Goal: Task Accomplishment & Management: Manage account settings

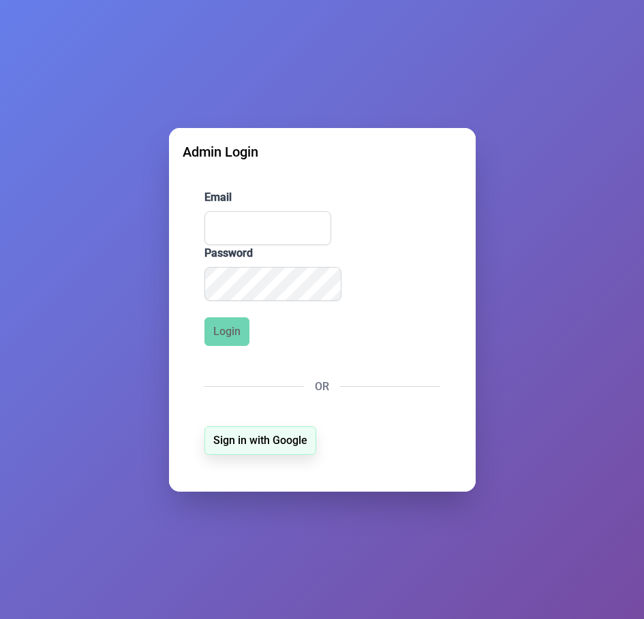
click at [272, 437] on span "Sign in with Google" at bounding box center [260, 441] width 94 height 16
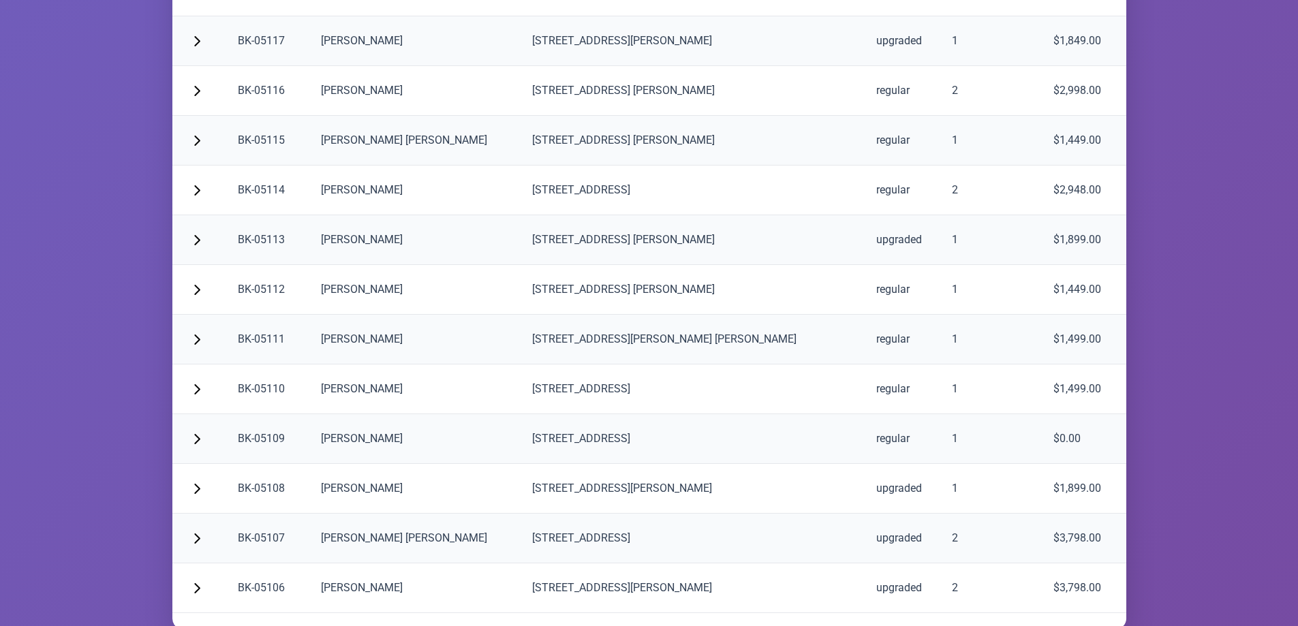
scroll to position [3811, 0]
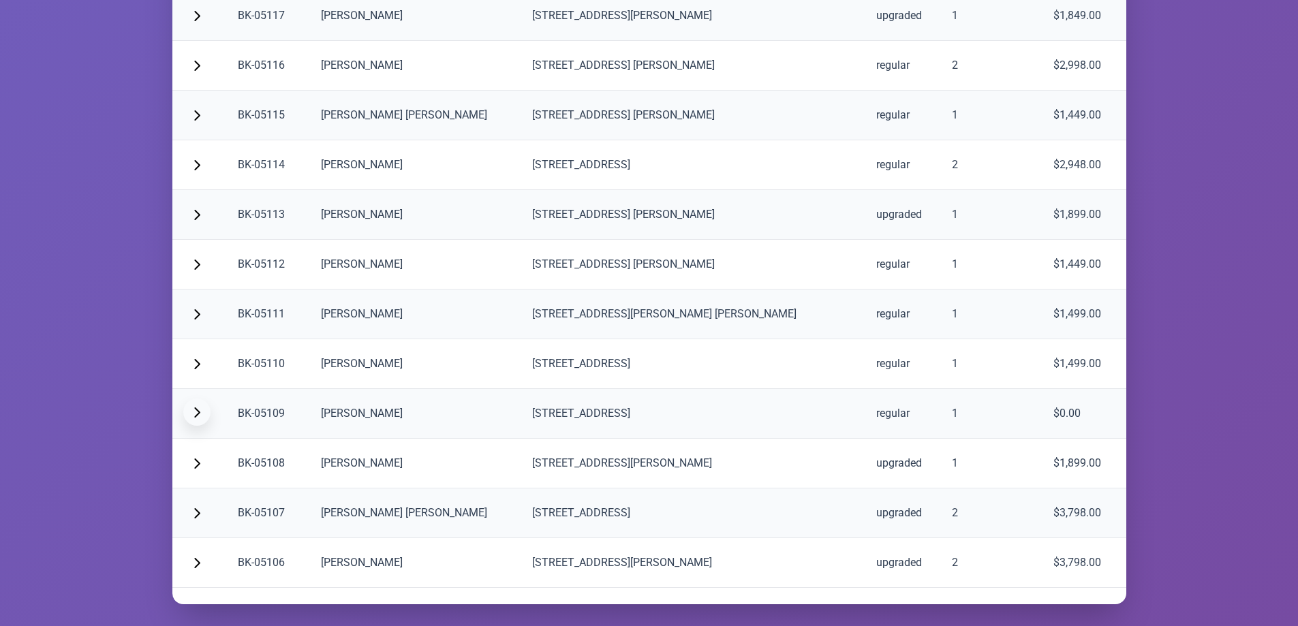
click at [199, 412] on span "button" at bounding box center [196, 412] width 11 height 11
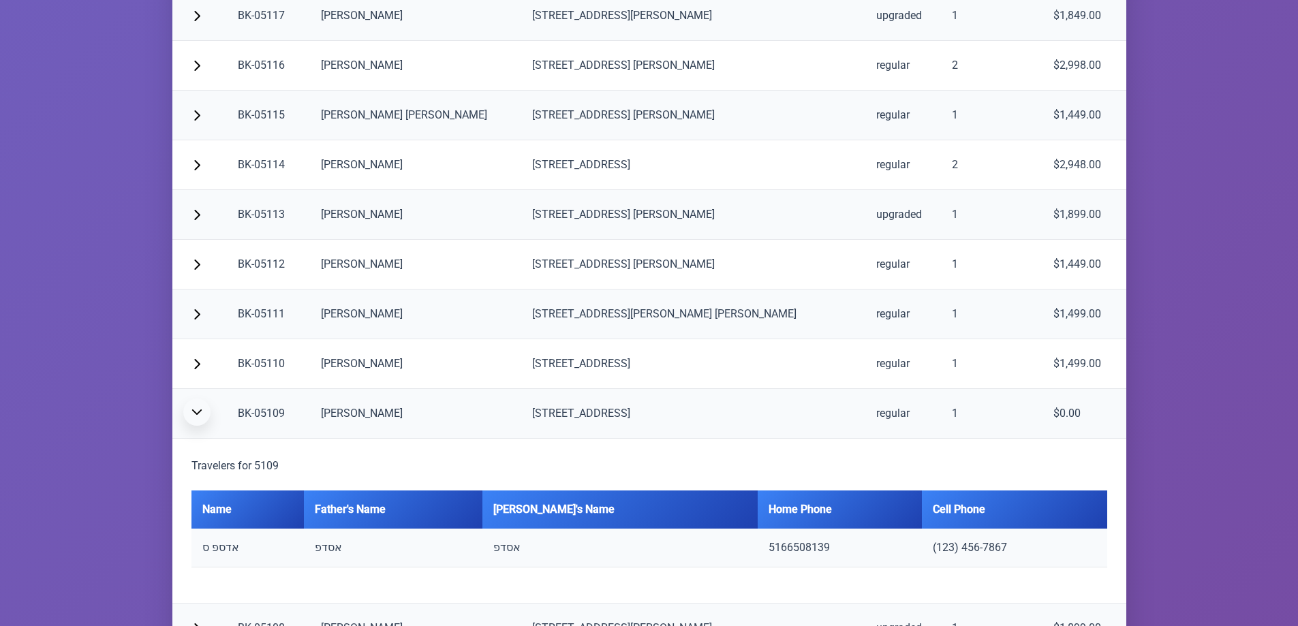
click at [199, 412] on span "button" at bounding box center [196, 412] width 11 height 11
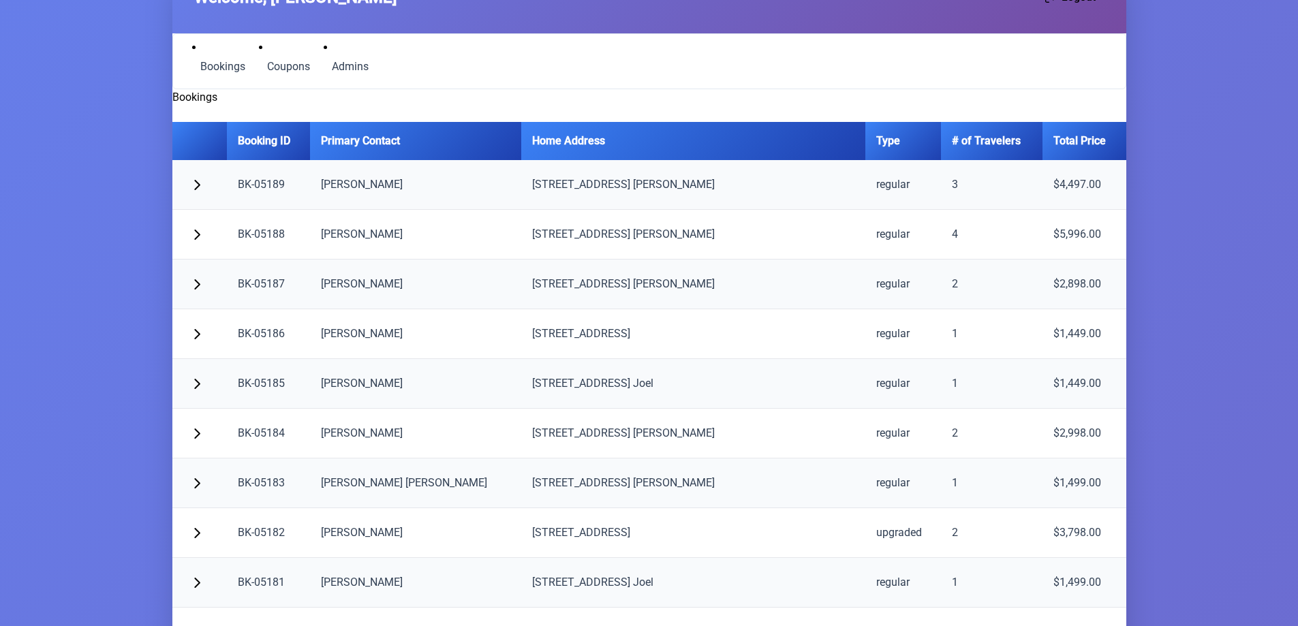
scroll to position [0, 0]
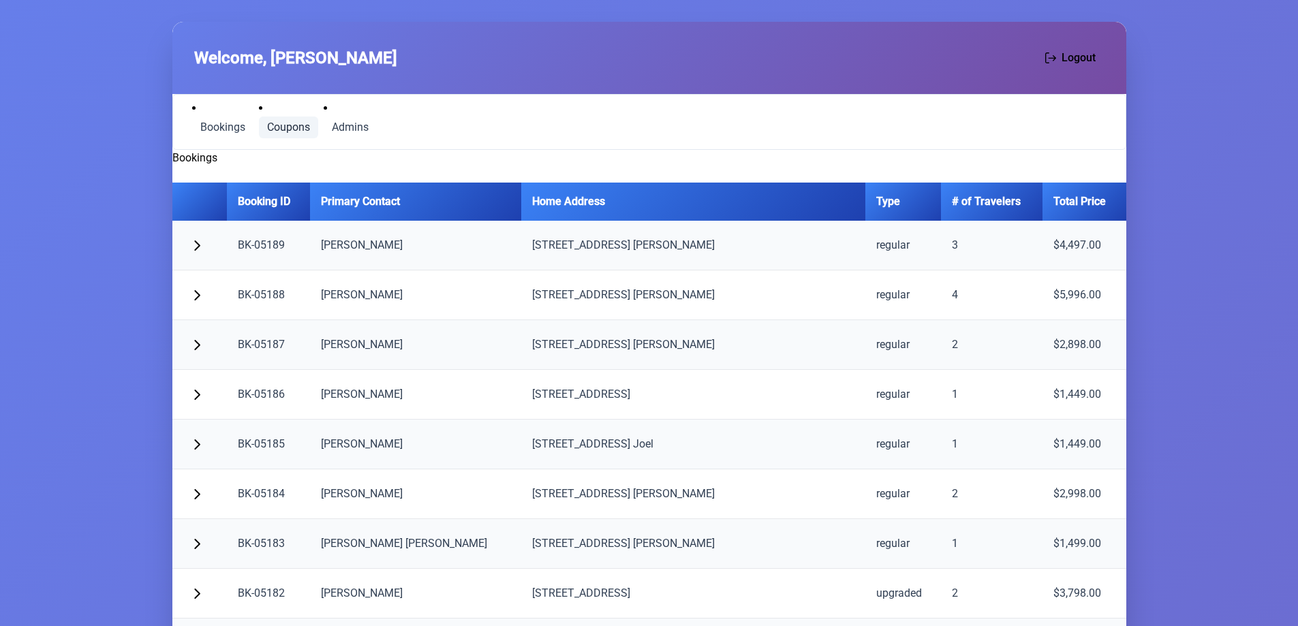
click at [291, 131] on span "Coupons" at bounding box center [288, 127] width 43 height 11
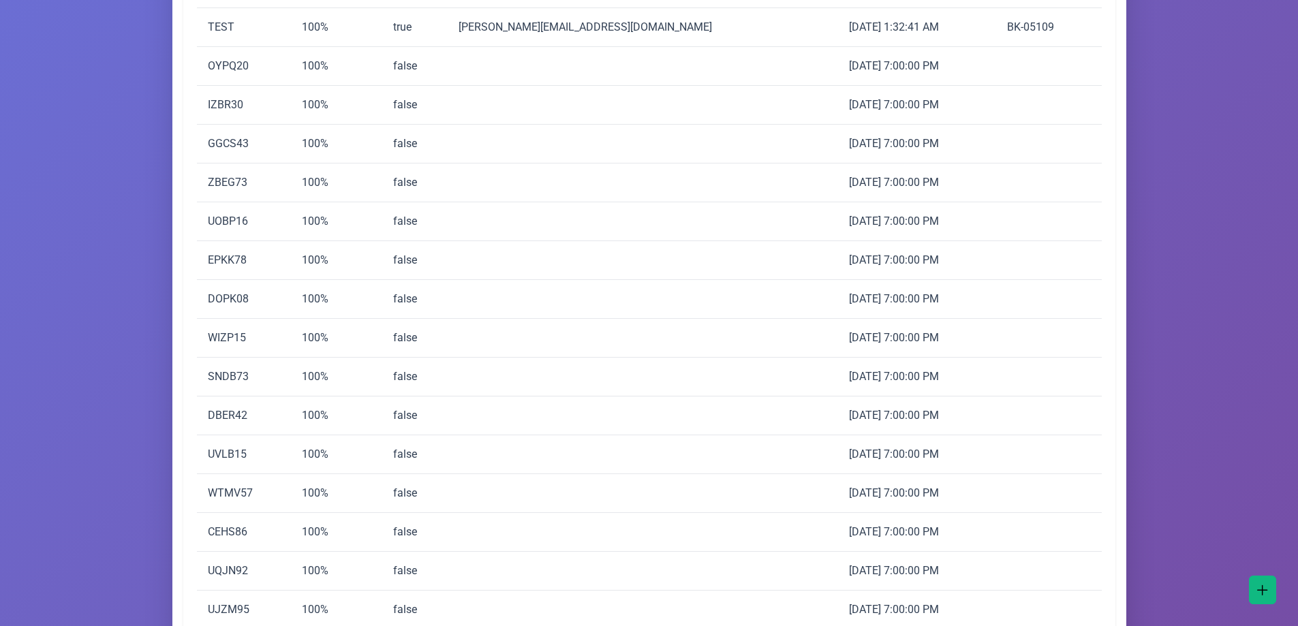
scroll to position [1090, 0]
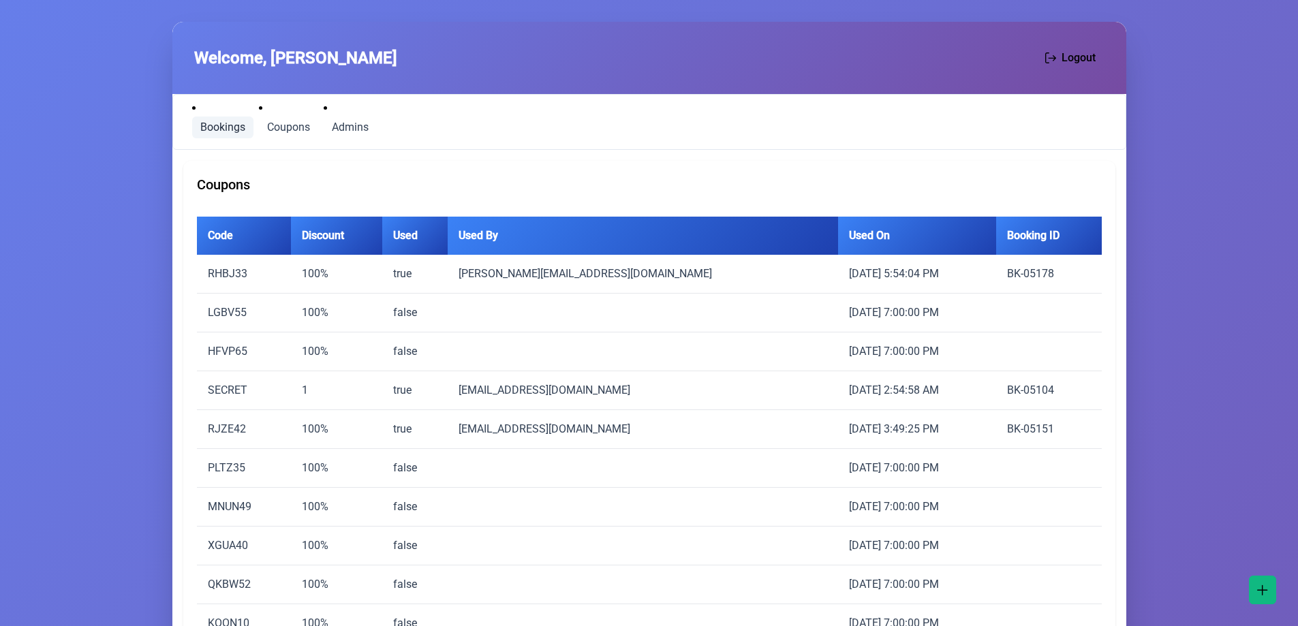
click at [229, 129] on span "Bookings" at bounding box center [222, 127] width 45 height 11
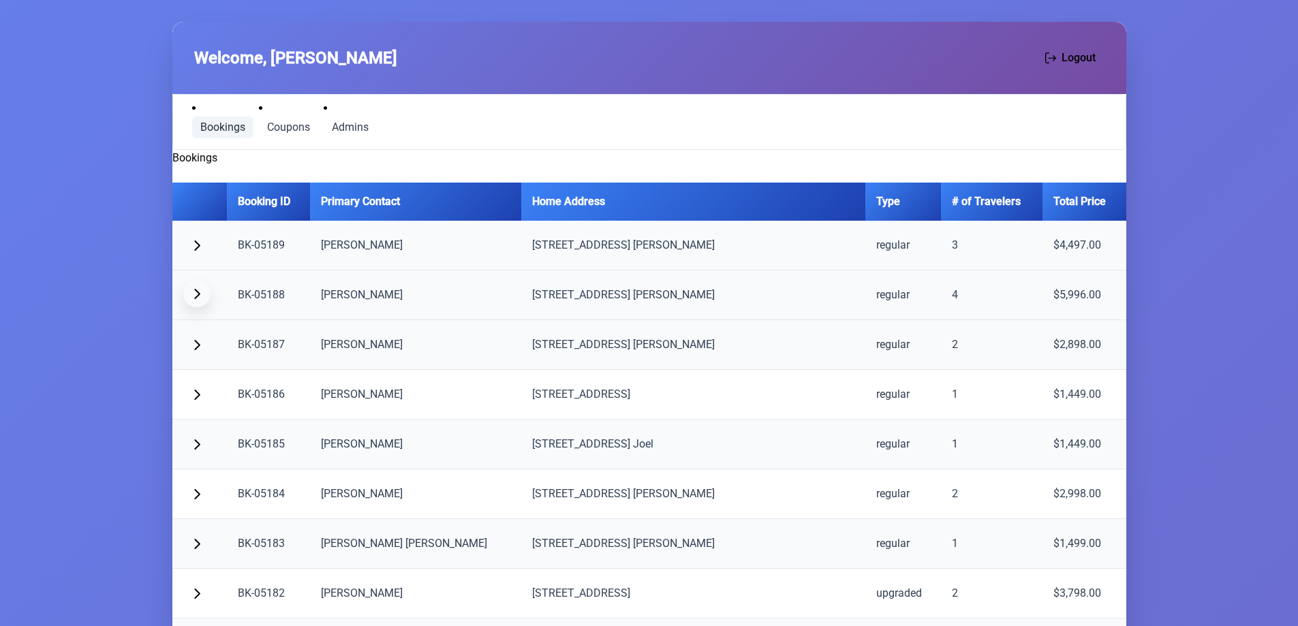
click at [196, 290] on span "button" at bounding box center [196, 293] width 11 height 11
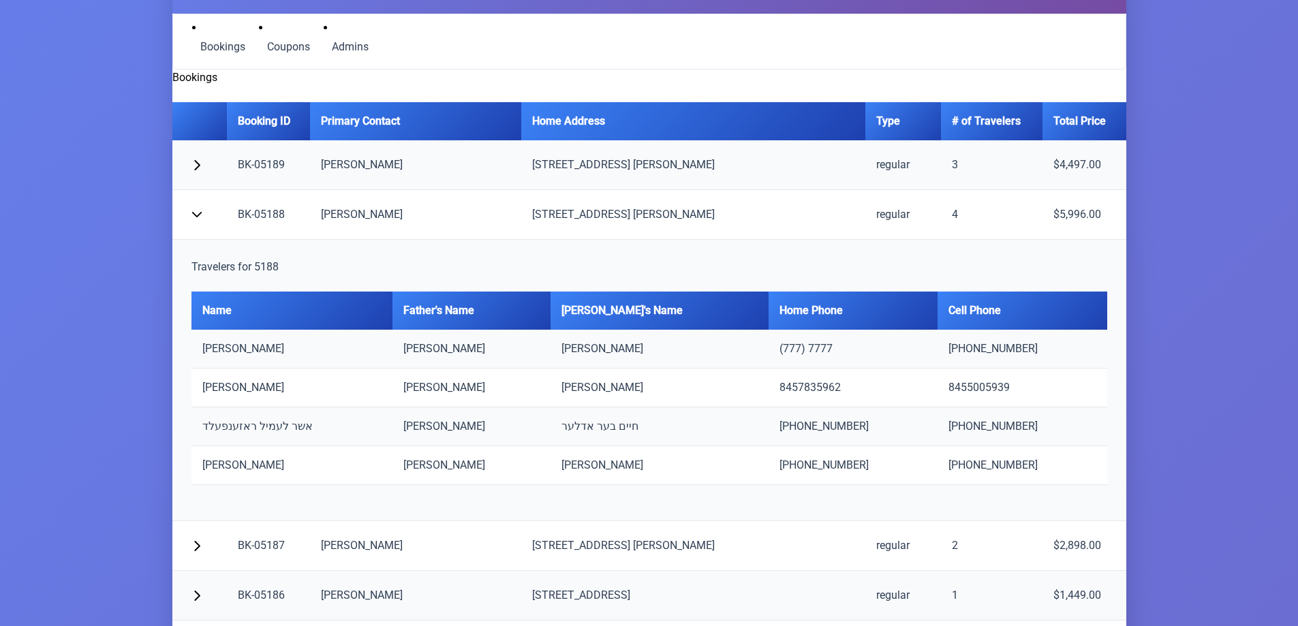
scroll to position [37, 0]
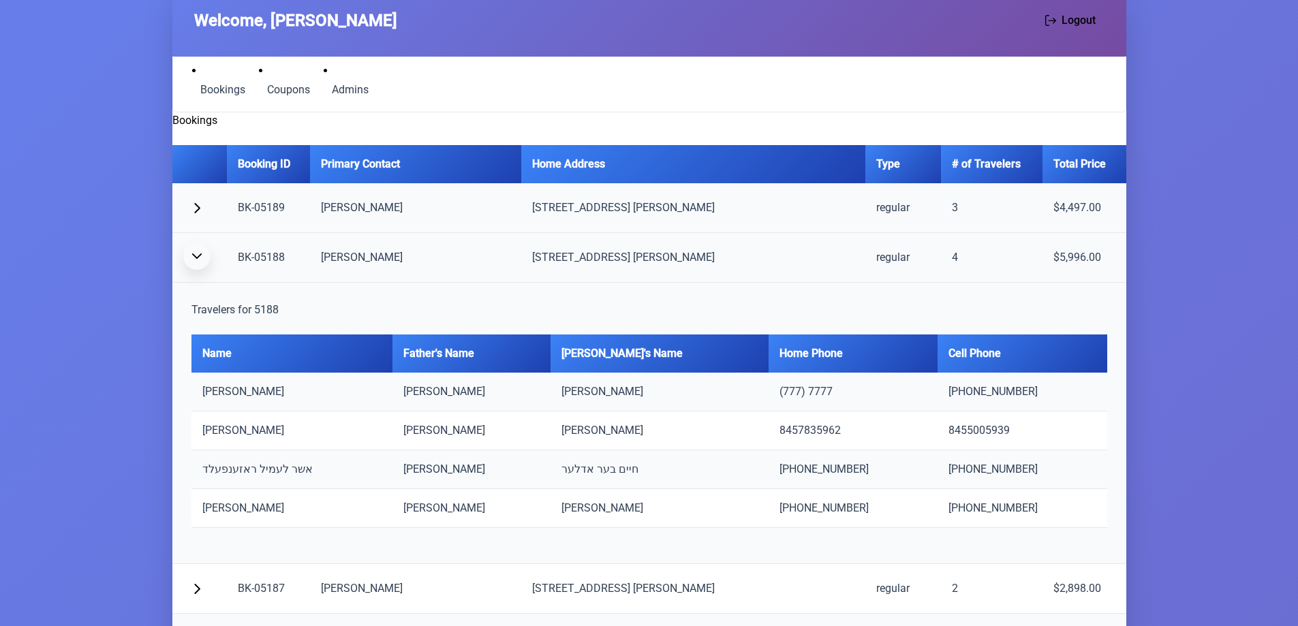
click at [200, 256] on span "button" at bounding box center [196, 256] width 11 height 11
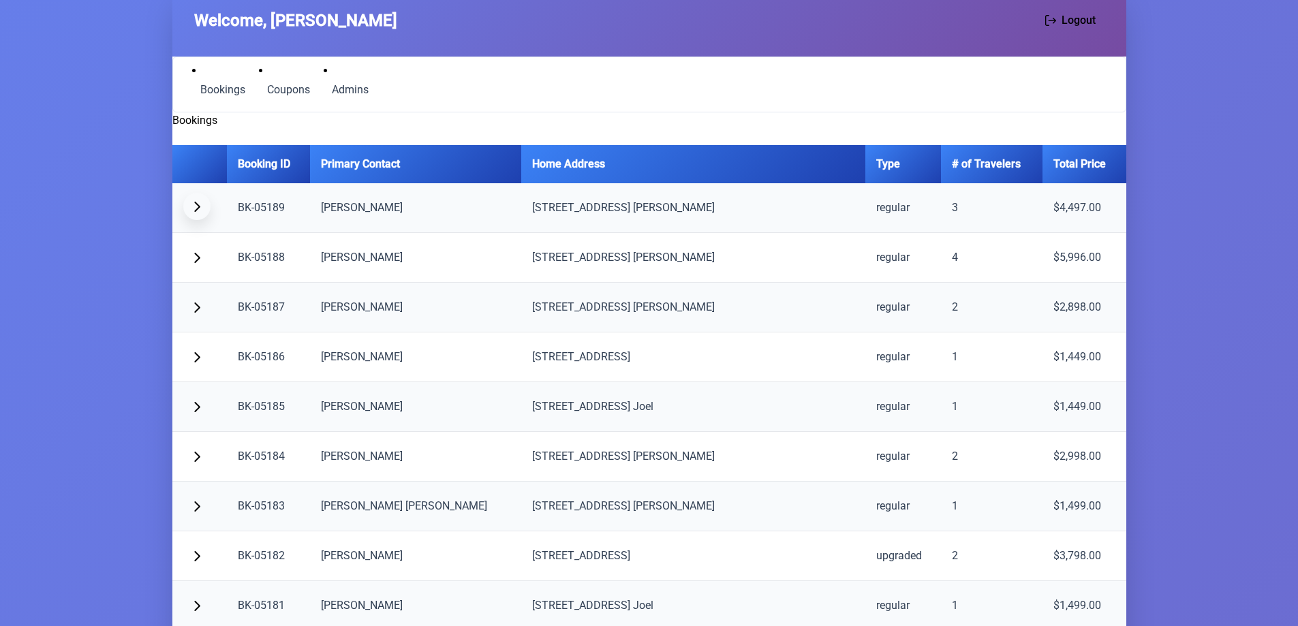
click at [198, 203] on span "button" at bounding box center [196, 206] width 11 height 11
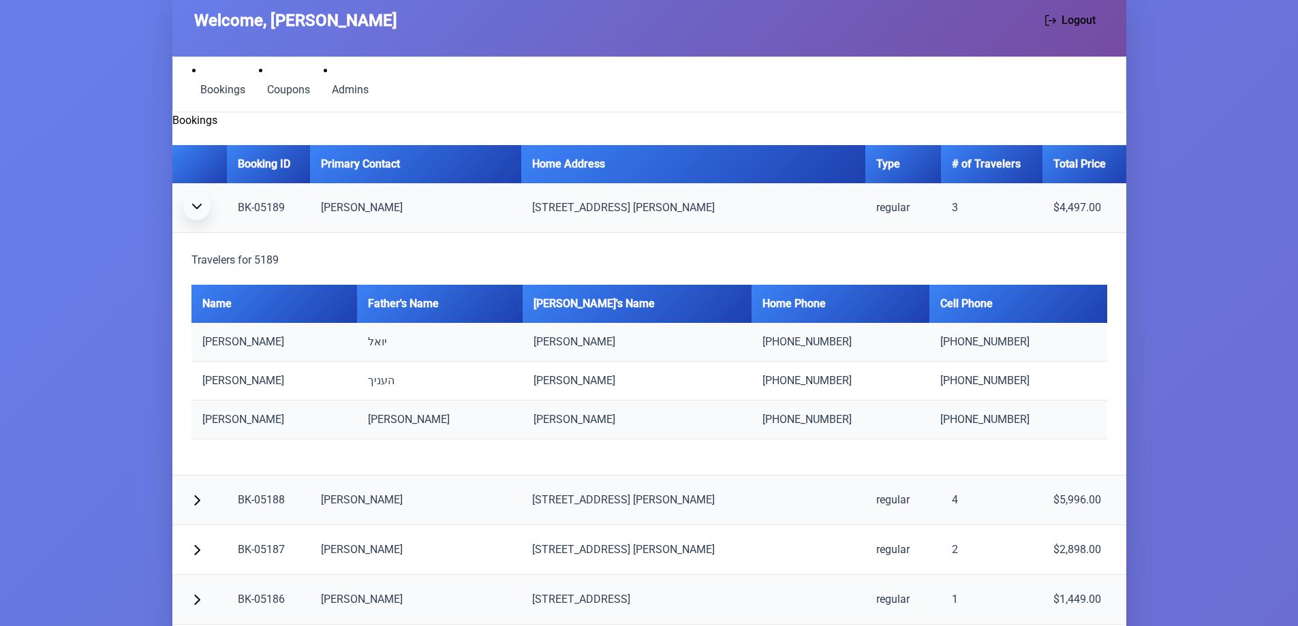
click at [198, 203] on span "button" at bounding box center [196, 206] width 11 height 11
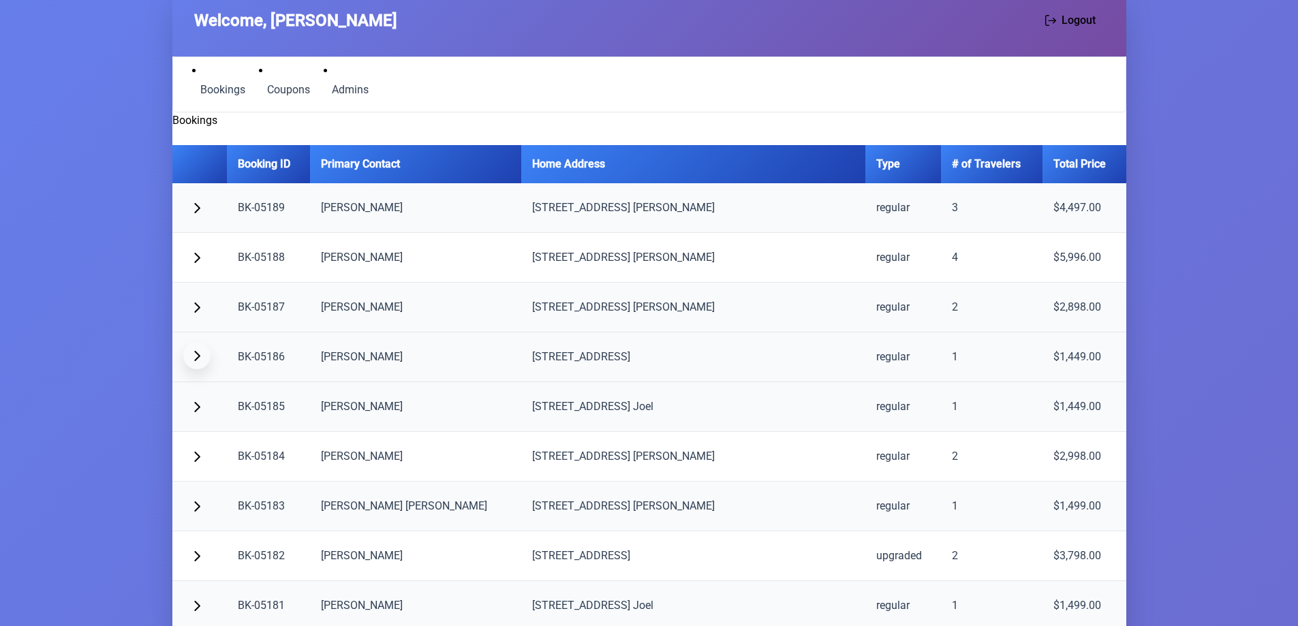
click at [198, 355] on span "button" at bounding box center [196, 355] width 11 height 11
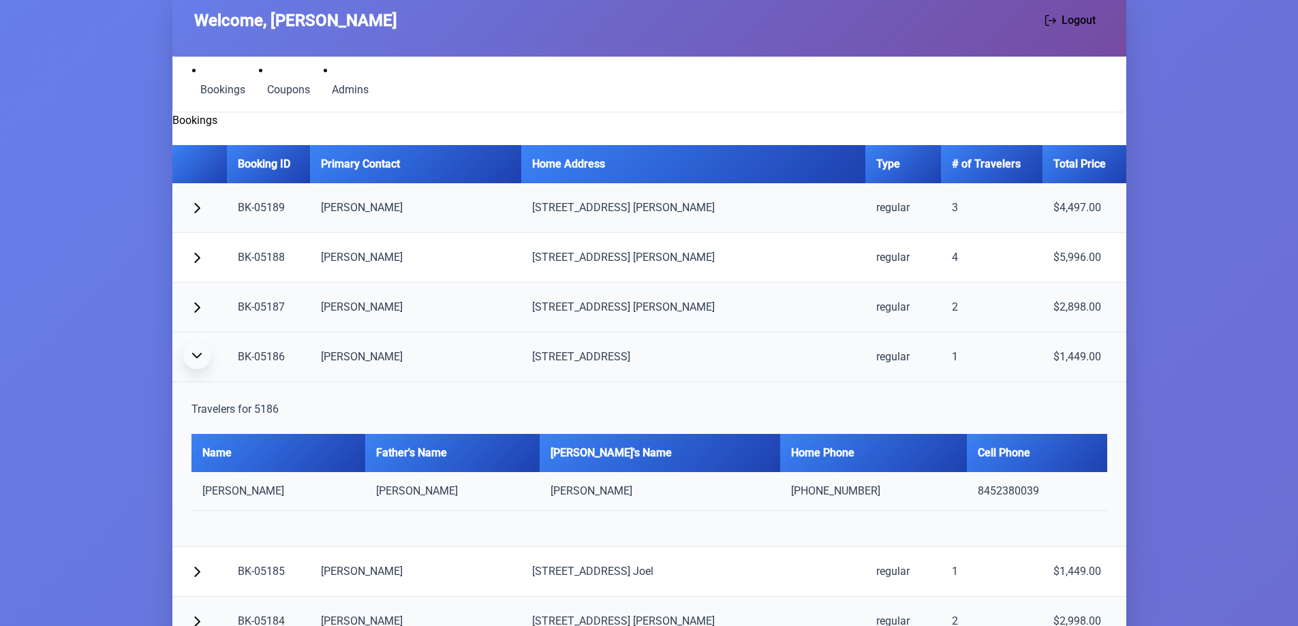
click at [198, 355] on span "button" at bounding box center [196, 355] width 11 height 11
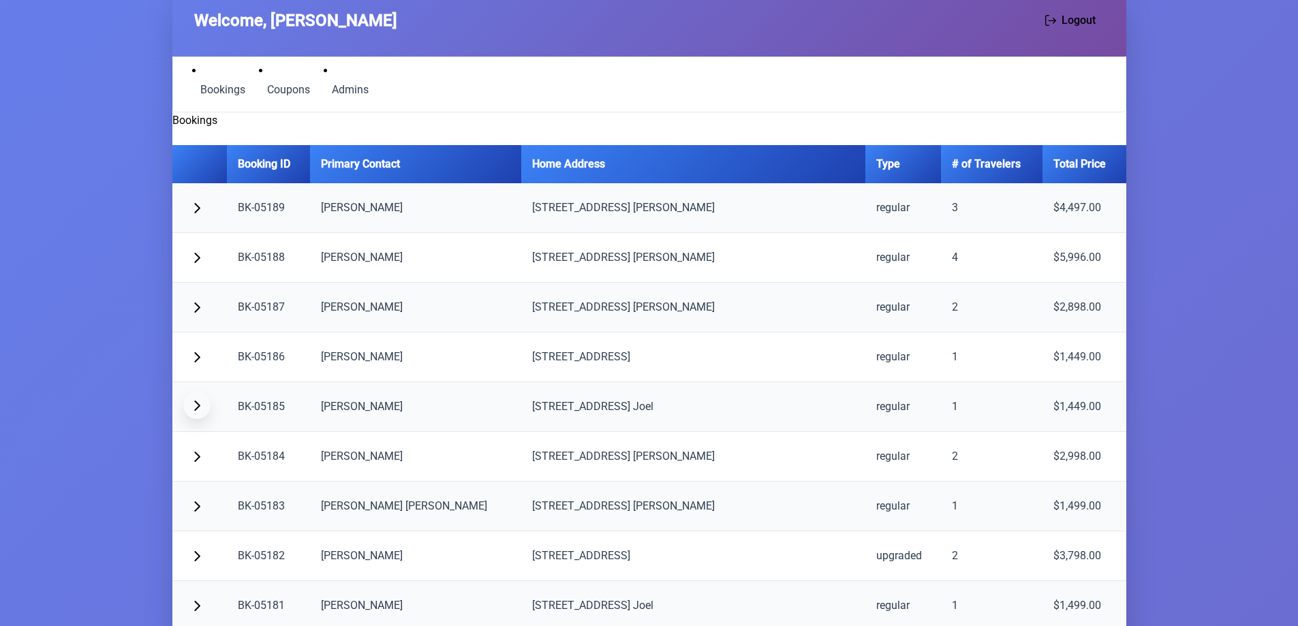
click at [192, 399] on button "button" at bounding box center [196, 405] width 27 height 27
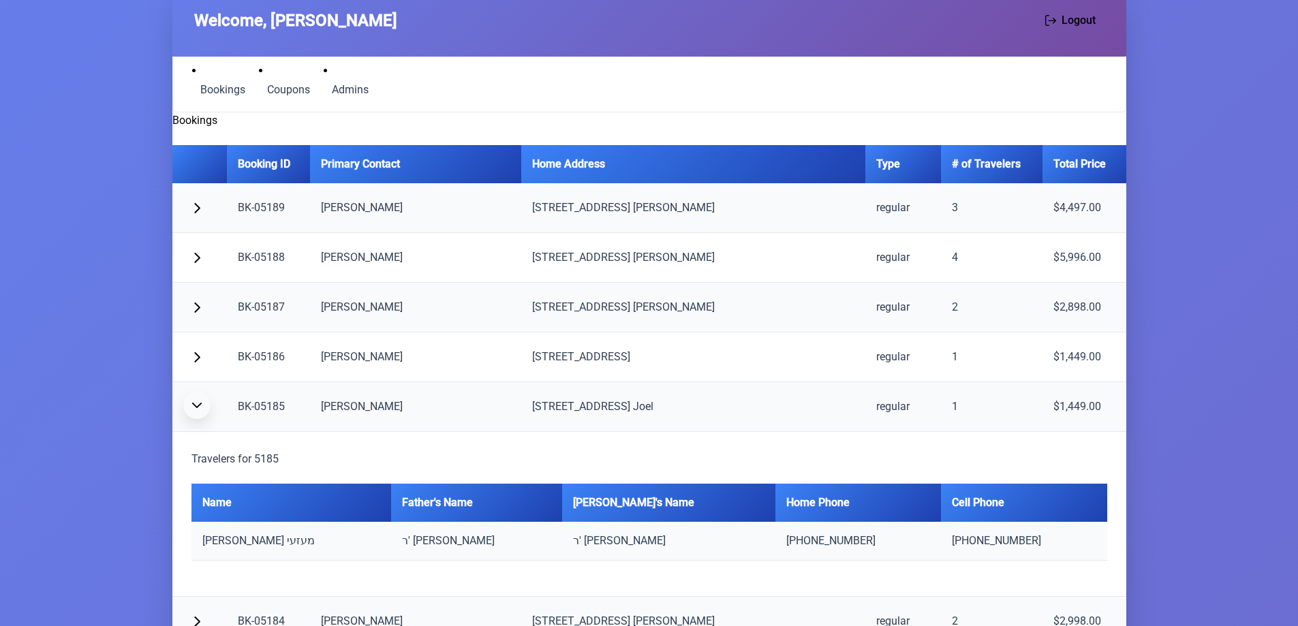
click at [192, 399] on button "button" at bounding box center [196, 405] width 27 height 27
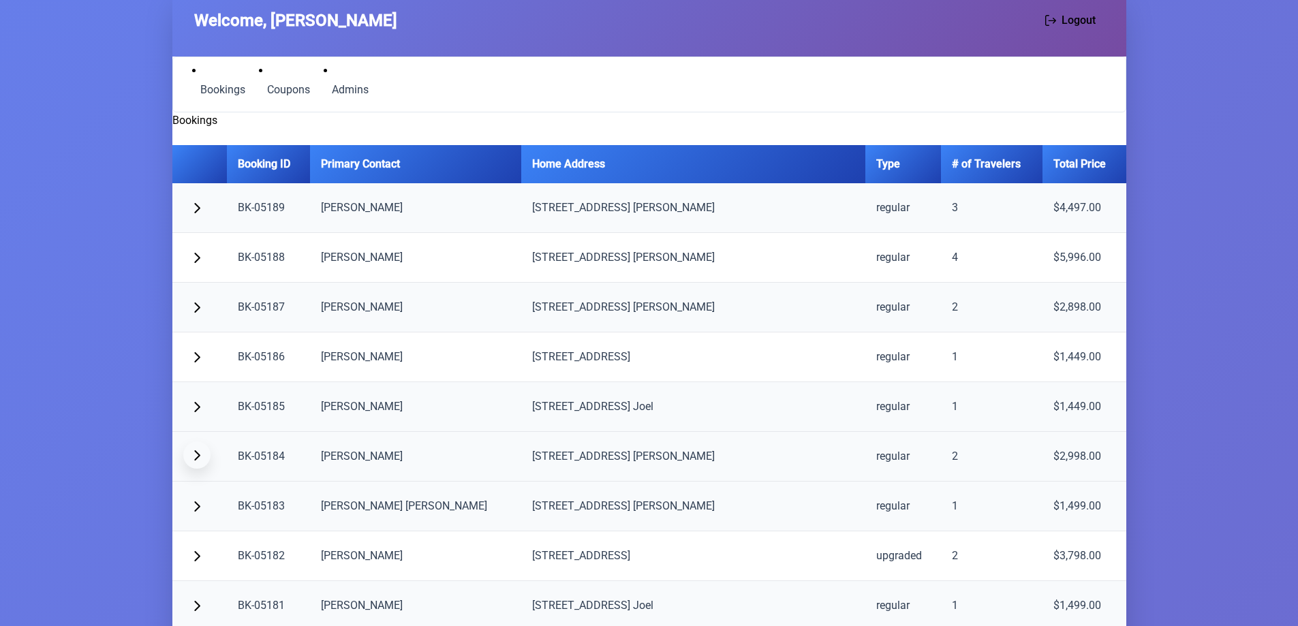
click at [200, 456] on span "button" at bounding box center [196, 455] width 11 height 11
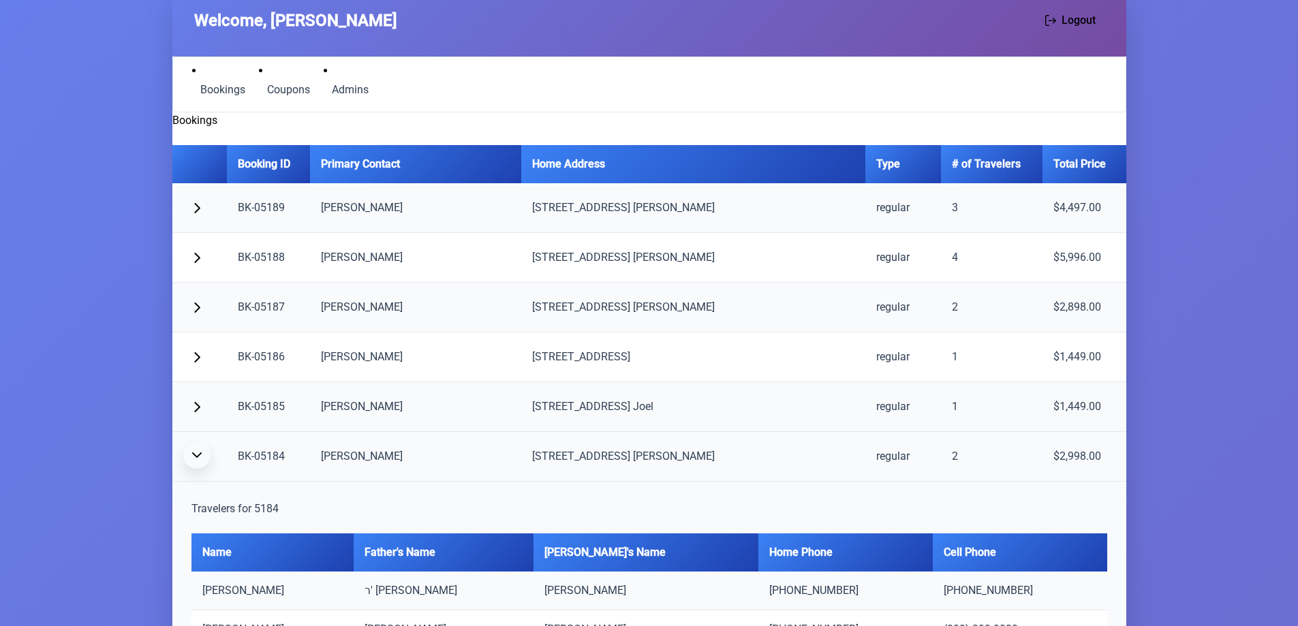
click at [200, 456] on span "button" at bounding box center [196, 455] width 11 height 11
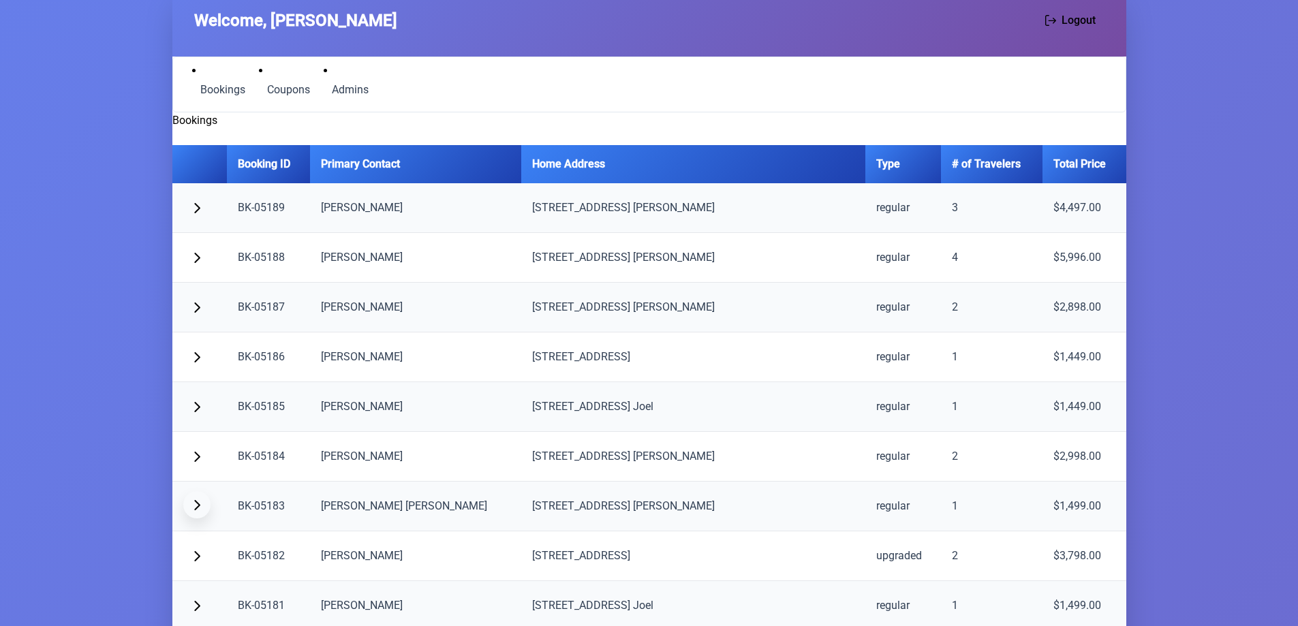
click at [197, 506] on span "button" at bounding box center [196, 504] width 11 height 11
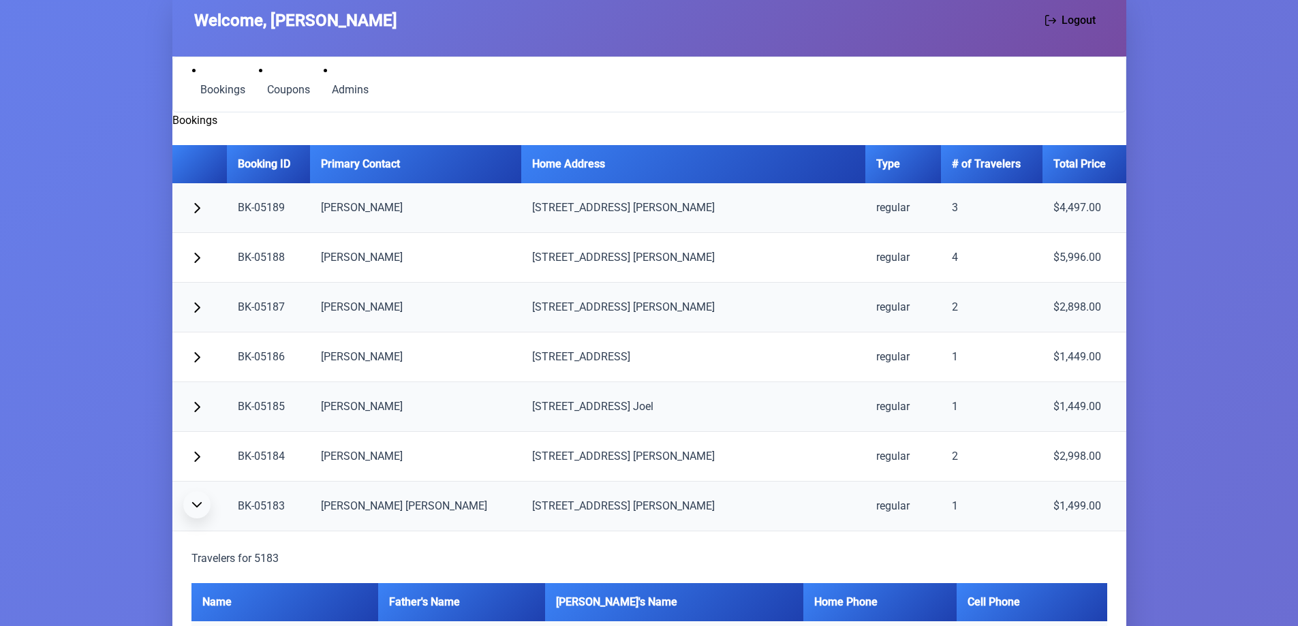
click at [201, 502] on span "button" at bounding box center [196, 504] width 11 height 11
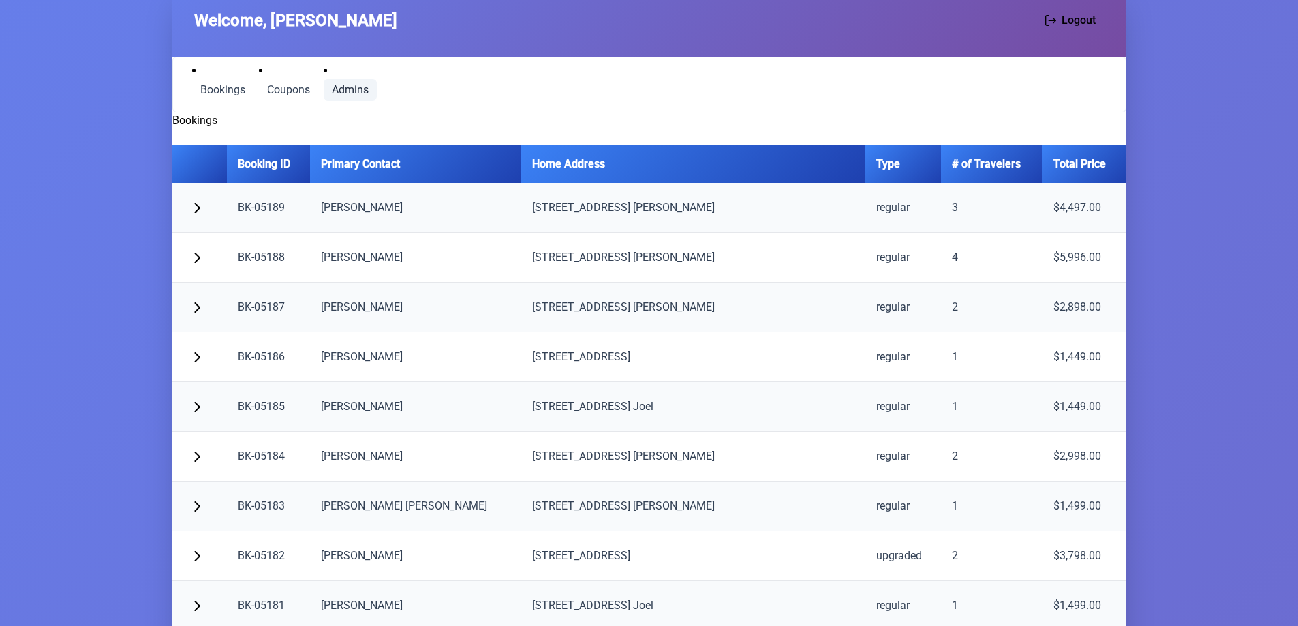
click at [345, 85] on span "Admins" at bounding box center [350, 89] width 37 height 11
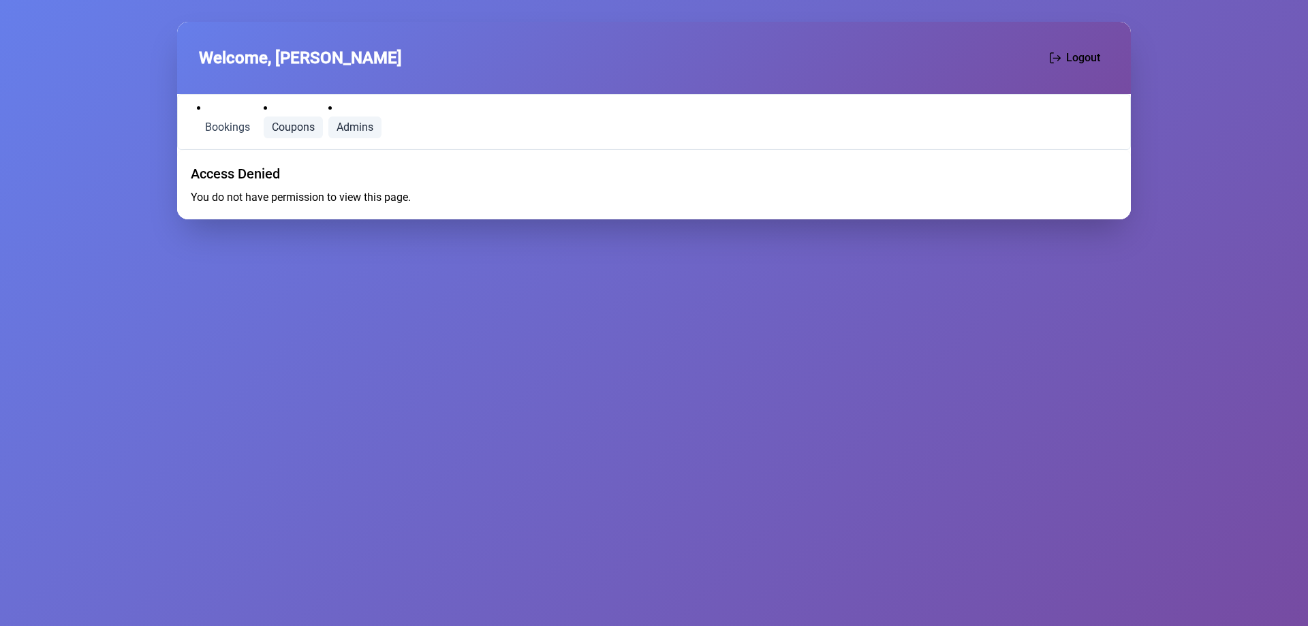
click at [284, 122] on span "Coupons" at bounding box center [293, 127] width 43 height 11
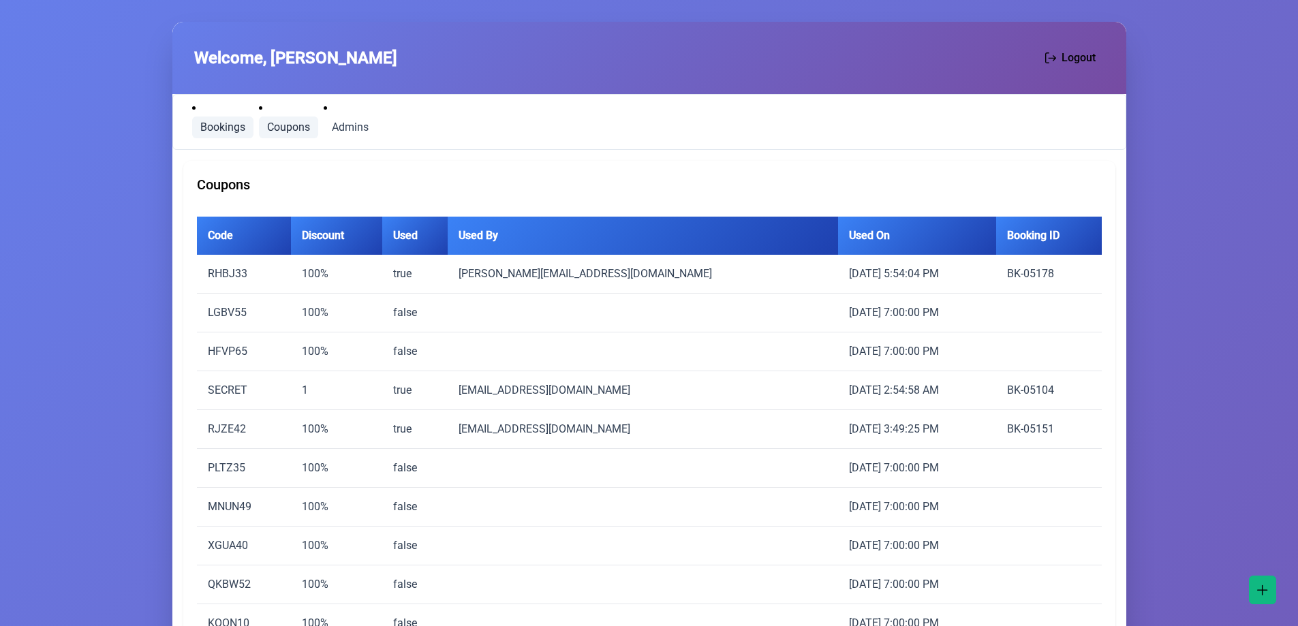
click at [213, 132] on span "Bookings" at bounding box center [222, 127] width 45 height 11
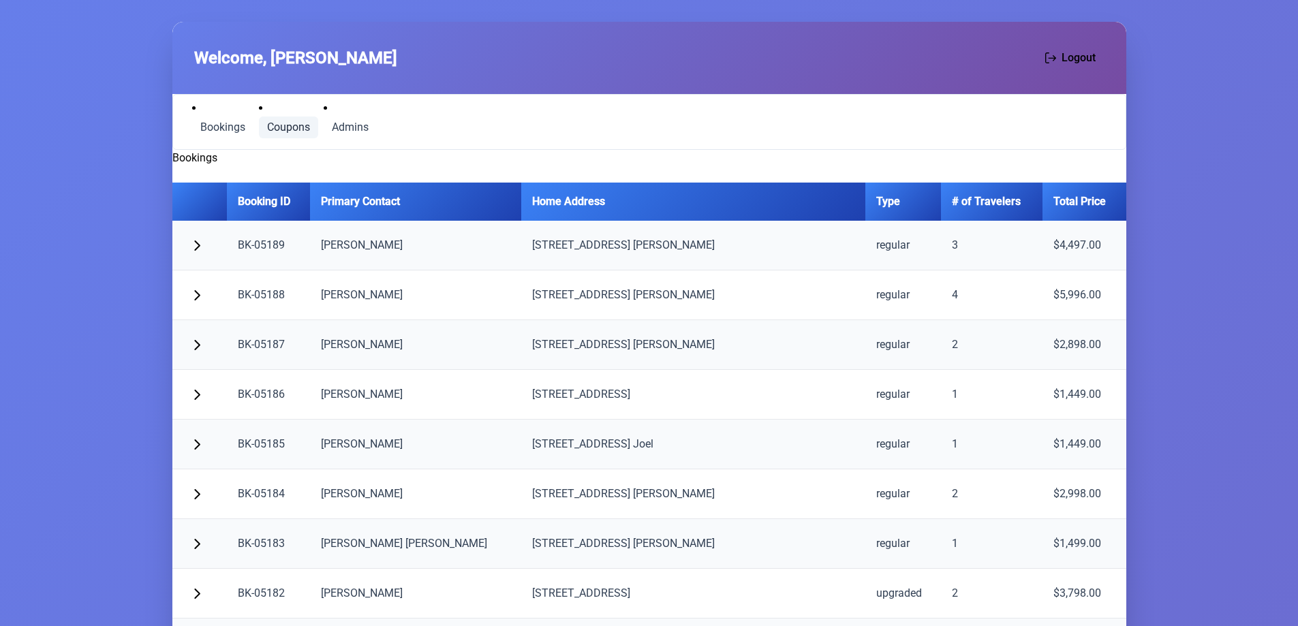
click at [281, 127] on span "Coupons" at bounding box center [288, 127] width 43 height 11
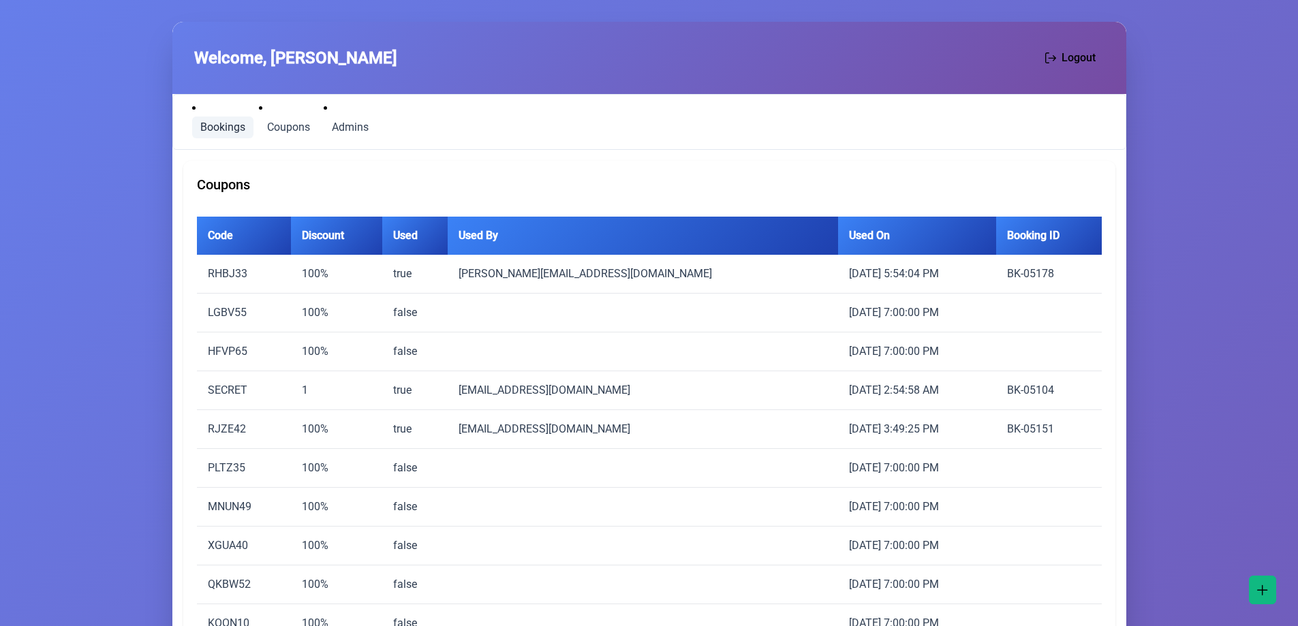
click at [233, 132] on span "Bookings" at bounding box center [222, 127] width 45 height 11
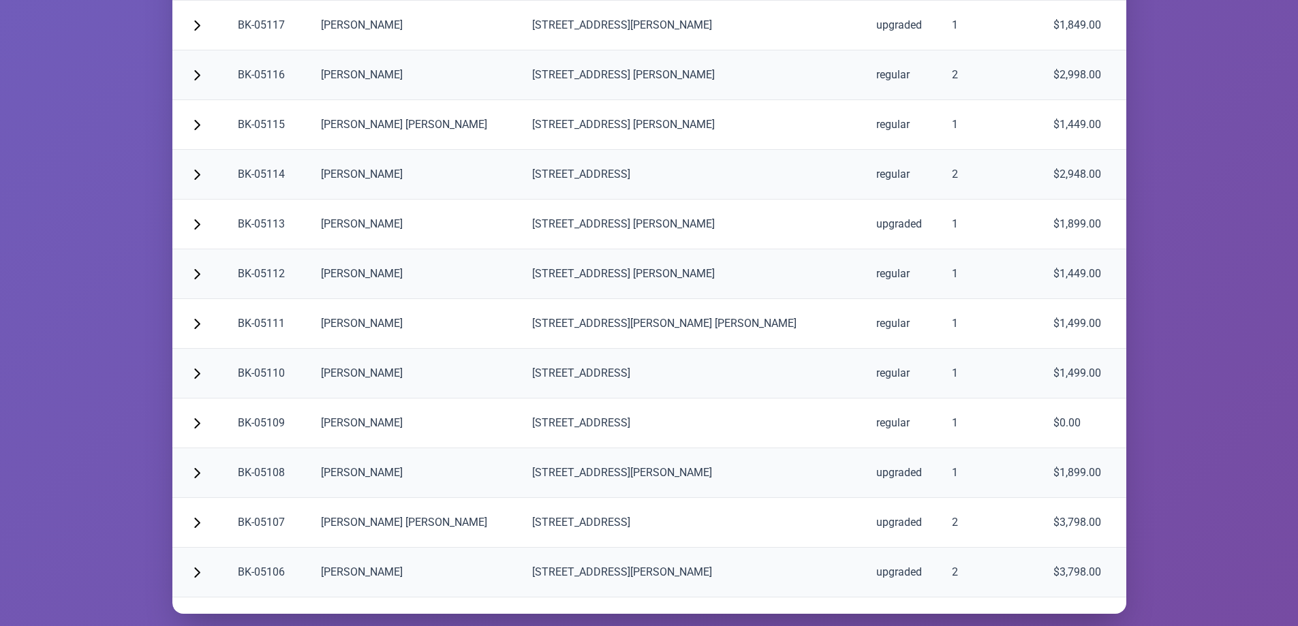
scroll to position [3861, 0]
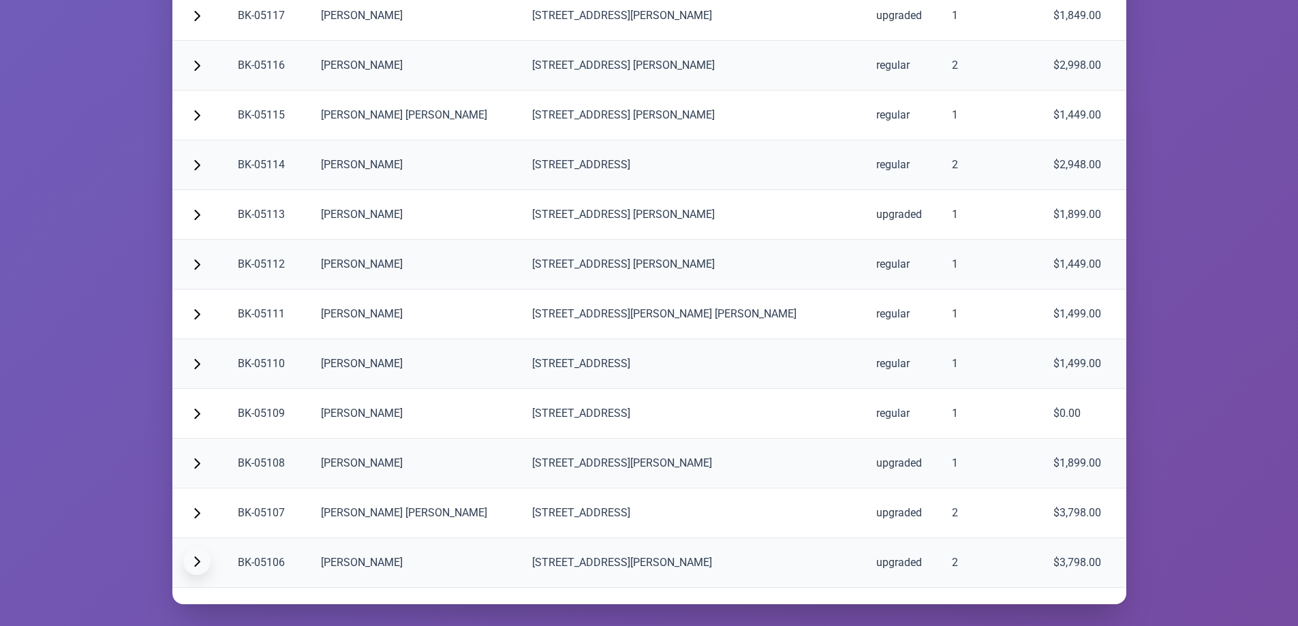
click at [200, 565] on span "button" at bounding box center [196, 561] width 11 height 11
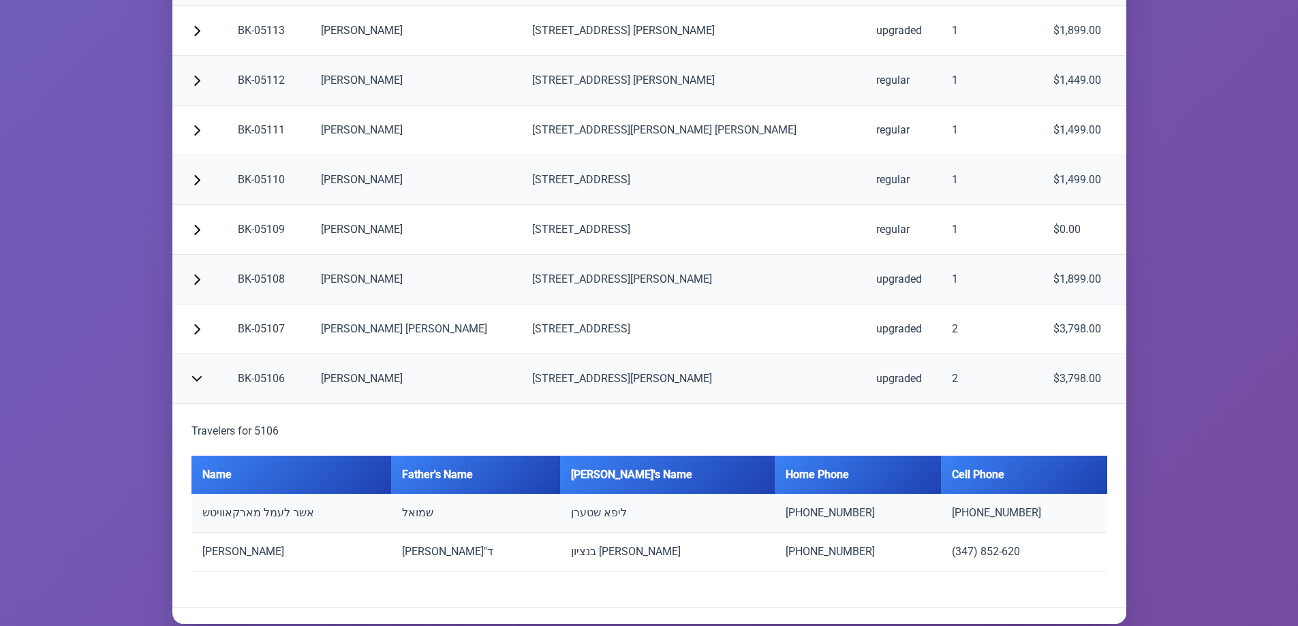
scroll to position [4065, 0]
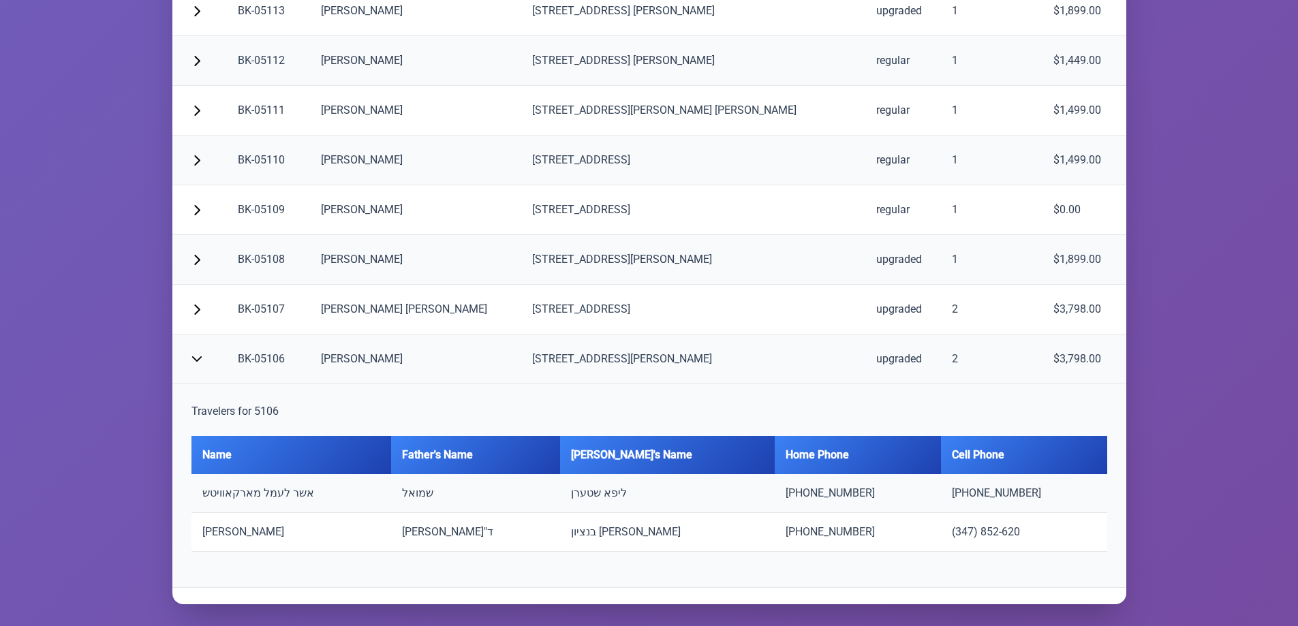
click at [225, 407] on h5 "Travelers for 5106" at bounding box center [649, 411] width 916 height 16
drag, startPoint x: 251, startPoint y: 414, endPoint x: 215, endPoint y: 382, distance: 47.8
click at [250, 410] on h5 "Travelers for 5106" at bounding box center [649, 411] width 916 height 16
click at [200, 364] on button "button" at bounding box center [196, 357] width 27 height 27
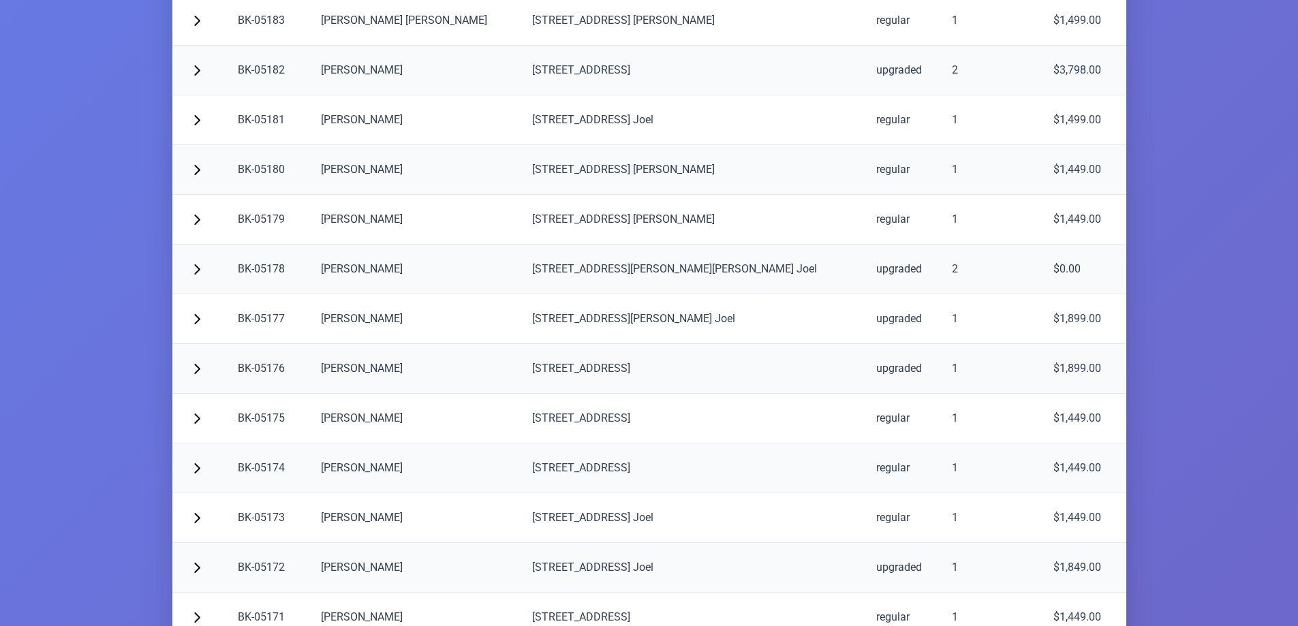
scroll to position [0, 0]
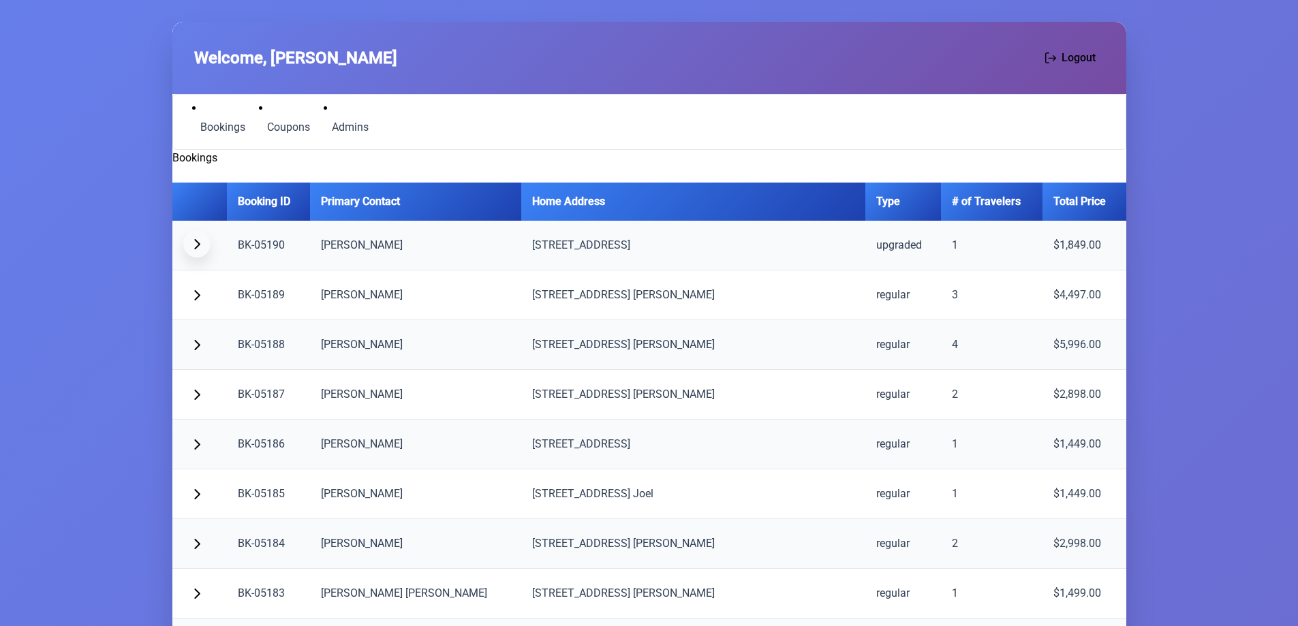
click at [198, 243] on span "button" at bounding box center [196, 243] width 11 height 11
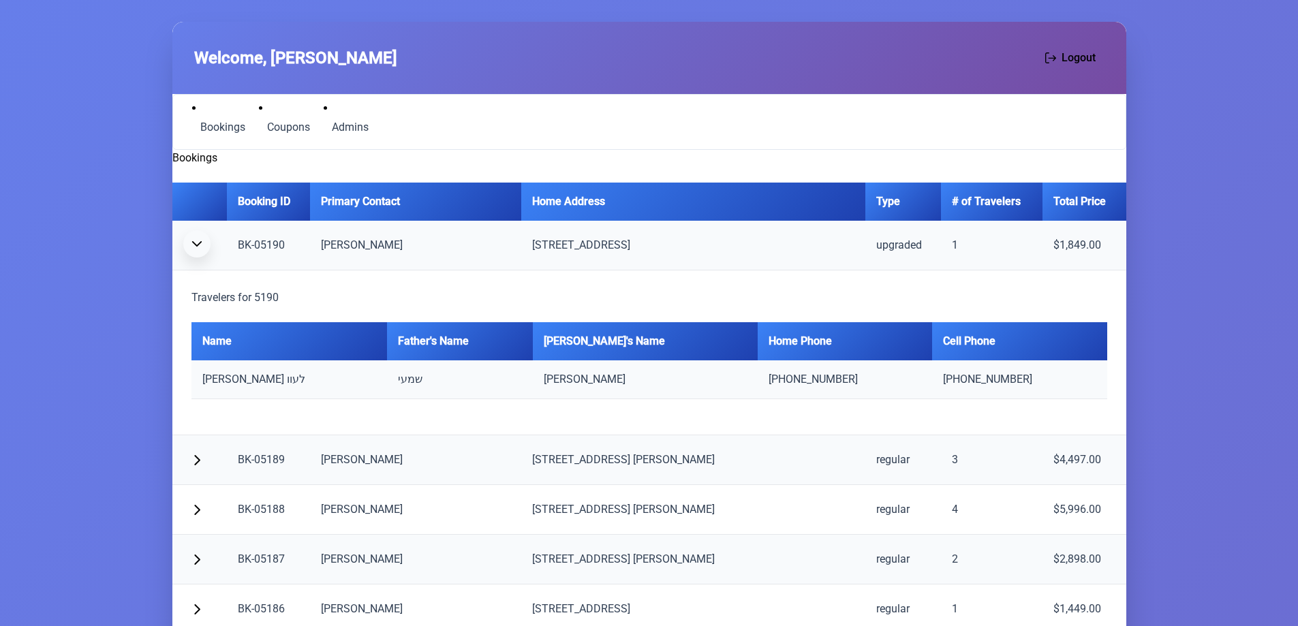
click at [197, 244] on span "button" at bounding box center [196, 243] width 11 height 11
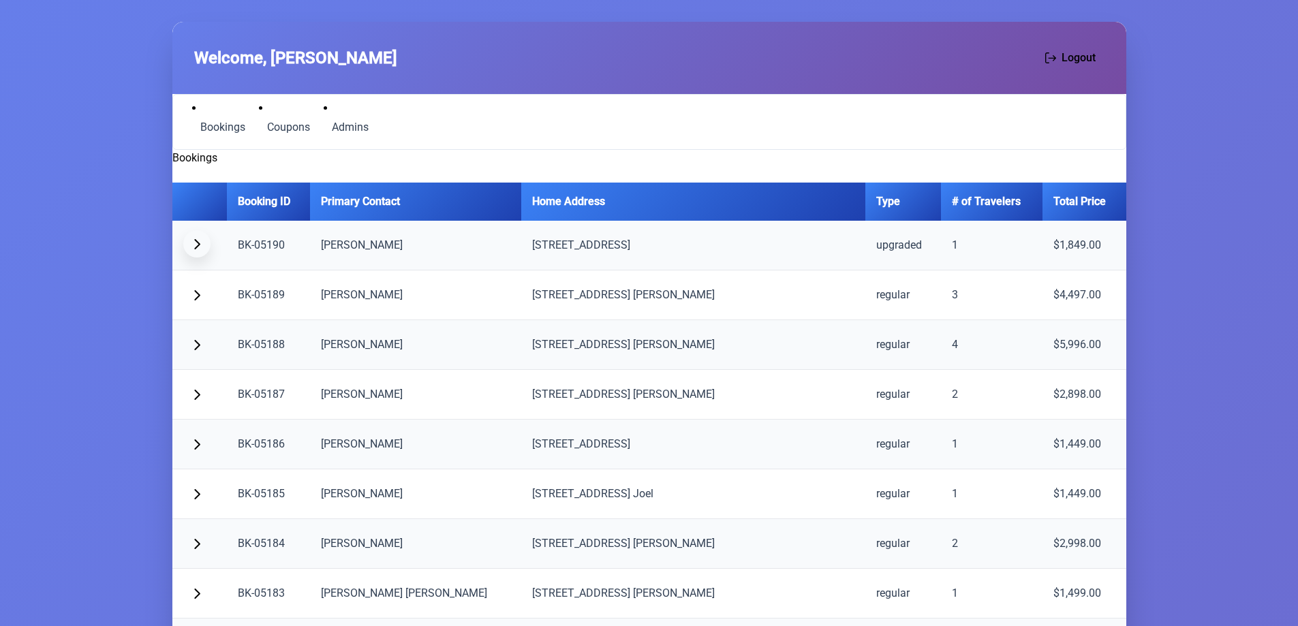
click at [198, 243] on span "button" at bounding box center [196, 243] width 11 height 11
